Goal: Task Accomplishment & Management: Use online tool/utility

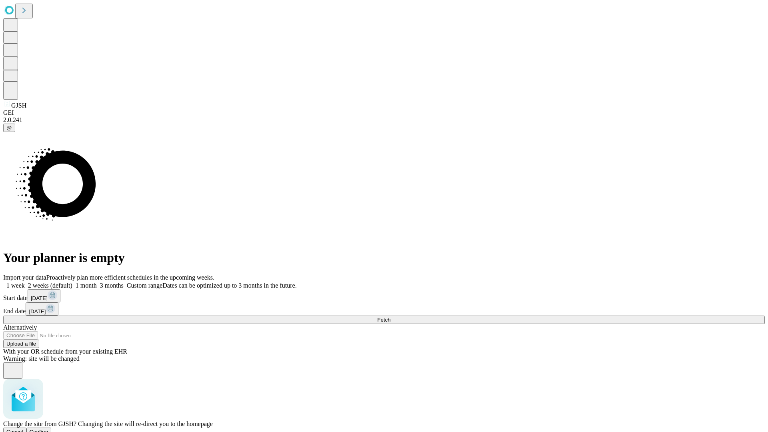
click at [48, 429] on span "Confirm" at bounding box center [39, 432] width 19 height 6
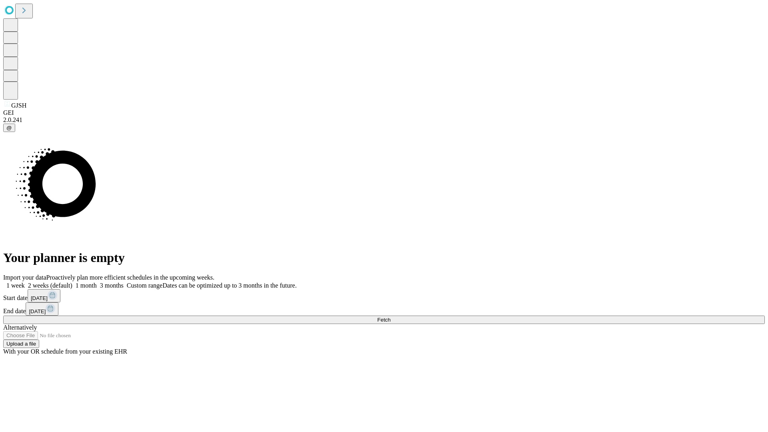
click at [72, 282] on label "2 weeks (default)" at bounding box center [49, 285] width 48 height 7
click at [390, 317] on span "Fetch" at bounding box center [383, 320] width 13 height 6
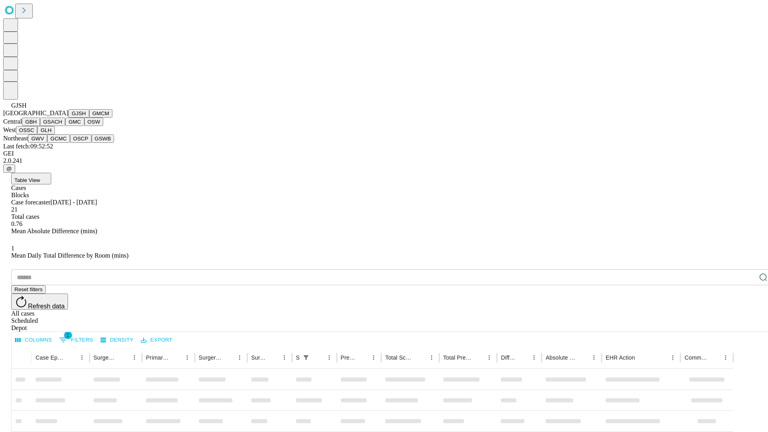
click at [89, 118] on button "GMCM" at bounding box center [100, 113] width 23 height 8
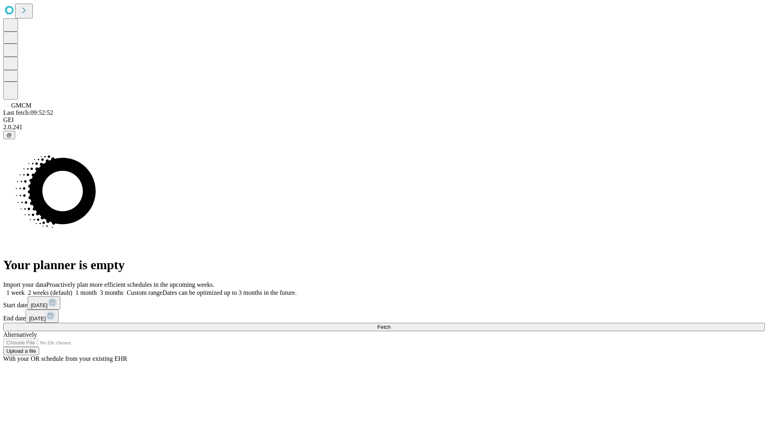
click at [72, 289] on label "2 weeks (default)" at bounding box center [49, 292] width 48 height 7
click at [390, 324] on span "Fetch" at bounding box center [383, 327] width 13 height 6
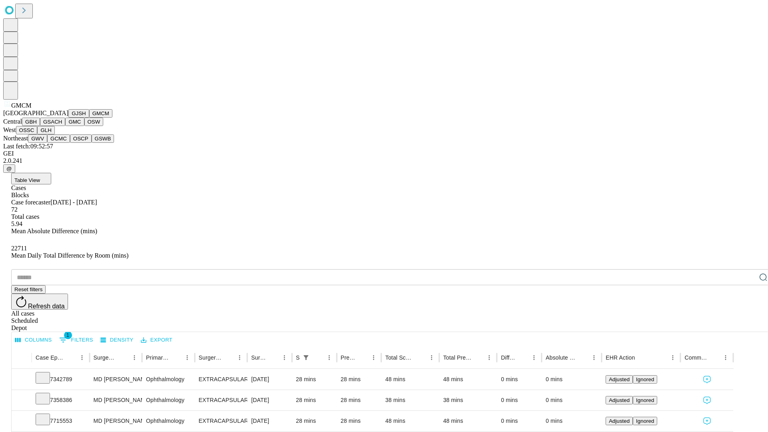
click at [40, 126] on button "GBH" at bounding box center [31, 122] width 18 height 8
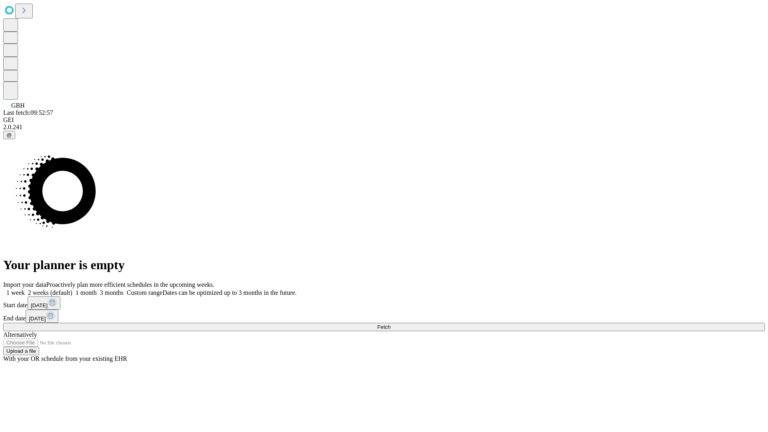
click at [72, 289] on label "2 weeks (default)" at bounding box center [49, 292] width 48 height 7
click at [390, 324] on span "Fetch" at bounding box center [383, 327] width 13 height 6
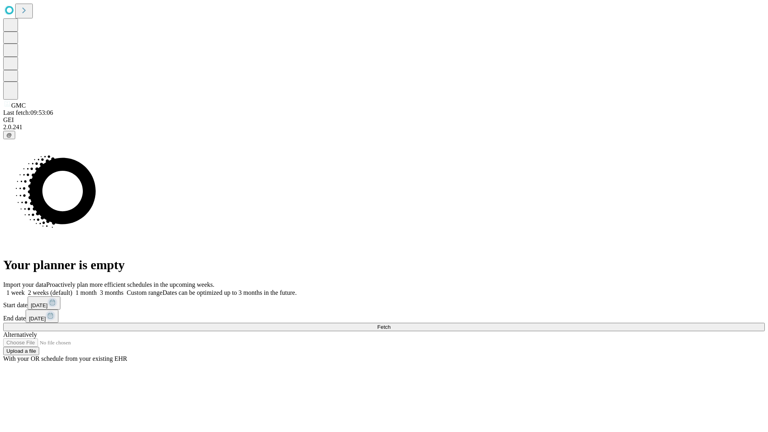
click at [390, 324] on span "Fetch" at bounding box center [383, 327] width 13 height 6
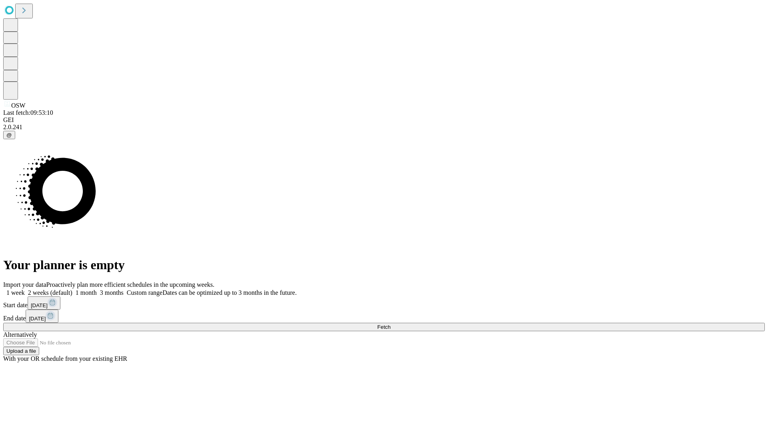
click at [72, 289] on label "2 weeks (default)" at bounding box center [49, 292] width 48 height 7
click at [390, 324] on span "Fetch" at bounding box center [383, 327] width 13 height 6
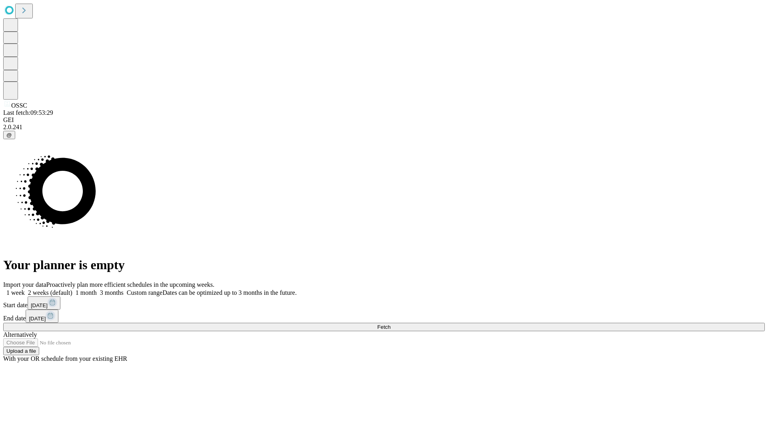
click at [72, 289] on label "2 weeks (default)" at bounding box center [49, 292] width 48 height 7
click at [390, 324] on span "Fetch" at bounding box center [383, 327] width 13 height 6
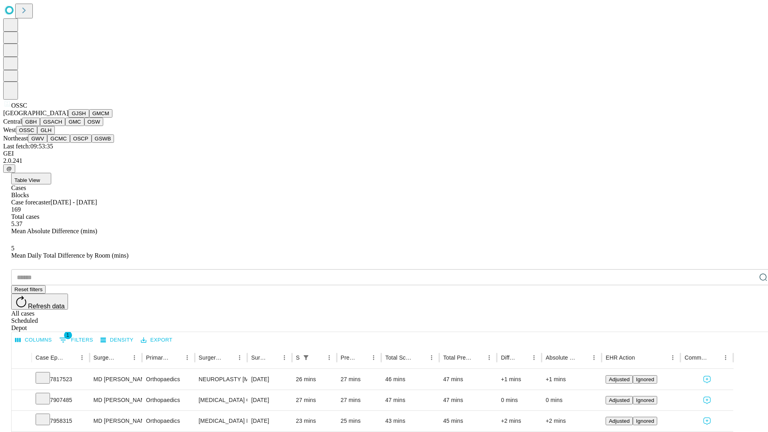
click at [54, 134] on button "GLH" at bounding box center [45, 130] width 17 height 8
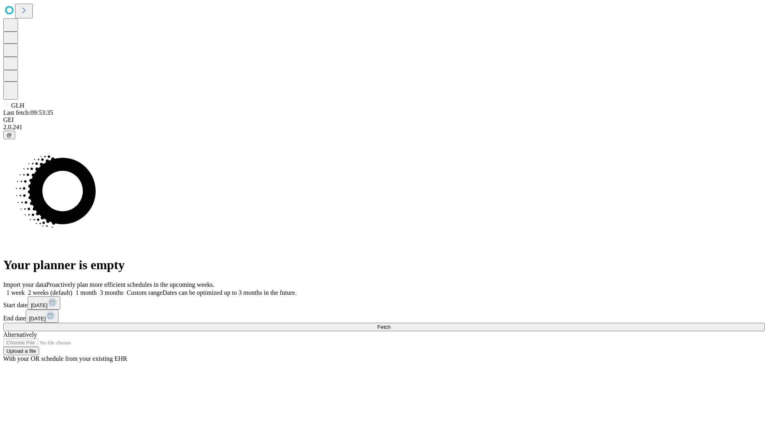
click at [72, 289] on label "2 weeks (default)" at bounding box center [49, 292] width 48 height 7
click at [390, 324] on span "Fetch" at bounding box center [383, 327] width 13 height 6
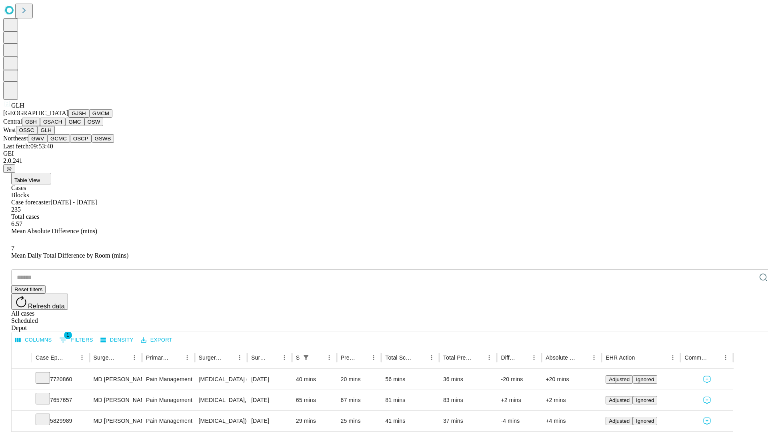
click at [47, 143] on button "GWV" at bounding box center [37, 138] width 19 height 8
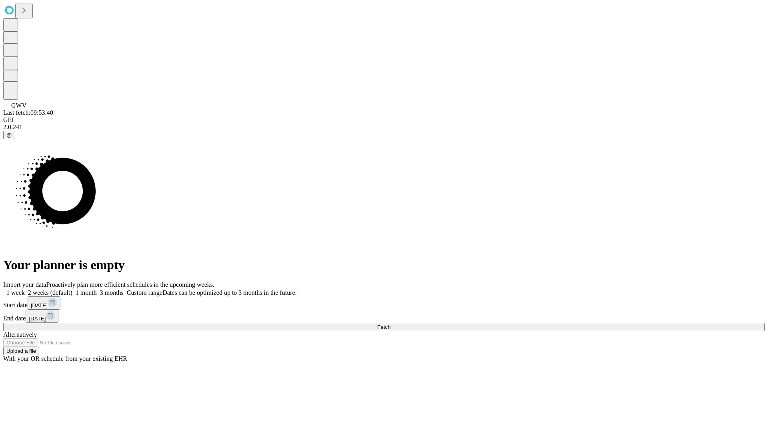
click at [72, 289] on label "2 weeks (default)" at bounding box center [49, 292] width 48 height 7
click at [390, 324] on span "Fetch" at bounding box center [383, 327] width 13 height 6
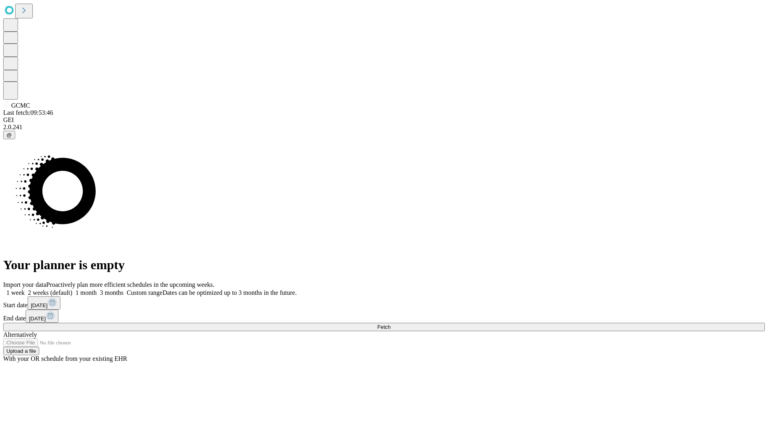
click at [72, 289] on label "2 weeks (default)" at bounding box center [49, 292] width 48 height 7
click at [390, 324] on span "Fetch" at bounding box center [383, 327] width 13 height 6
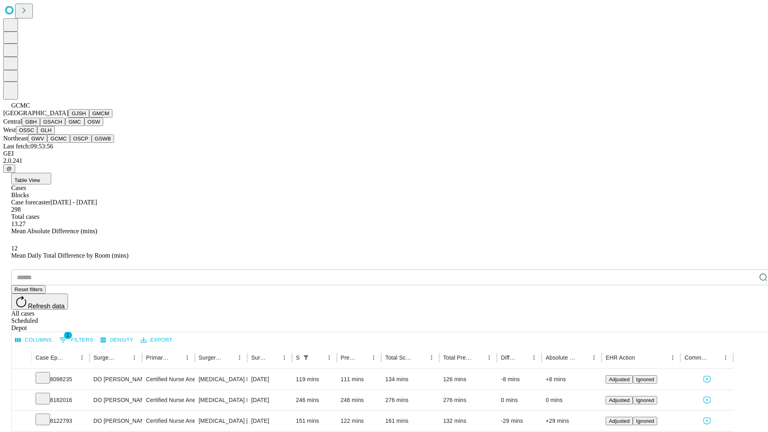
click at [70, 143] on button "OSCP" at bounding box center [81, 138] width 22 height 8
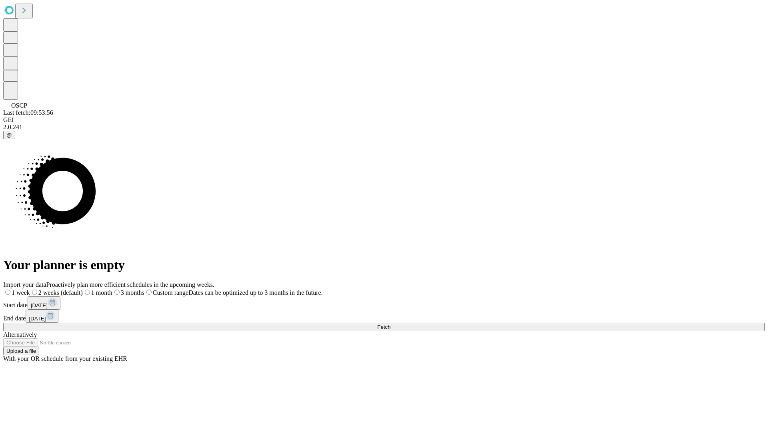
click at [83, 289] on label "2 weeks (default)" at bounding box center [56, 292] width 53 height 7
click at [390, 324] on span "Fetch" at bounding box center [383, 327] width 13 height 6
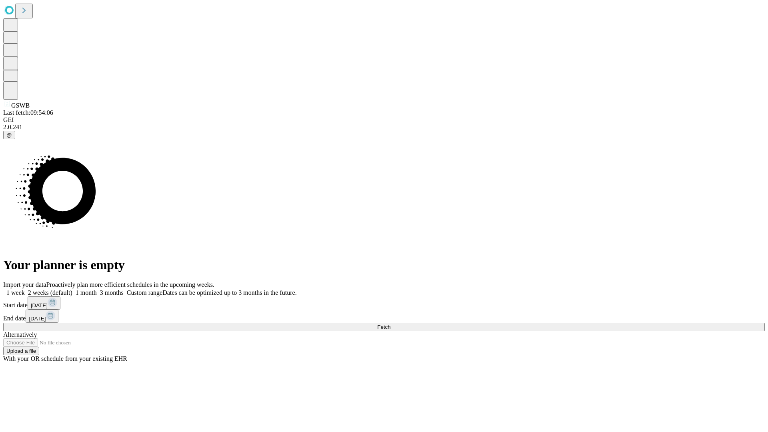
click at [72, 289] on label "2 weeks (default)" at bounding box center [49, 292] width 48 height 7
click at [390, 324] on span "Fetch" at bounding box center [383, 327] width 13 height 6
